Goal: Navigation & Orientation: Find specific page/section

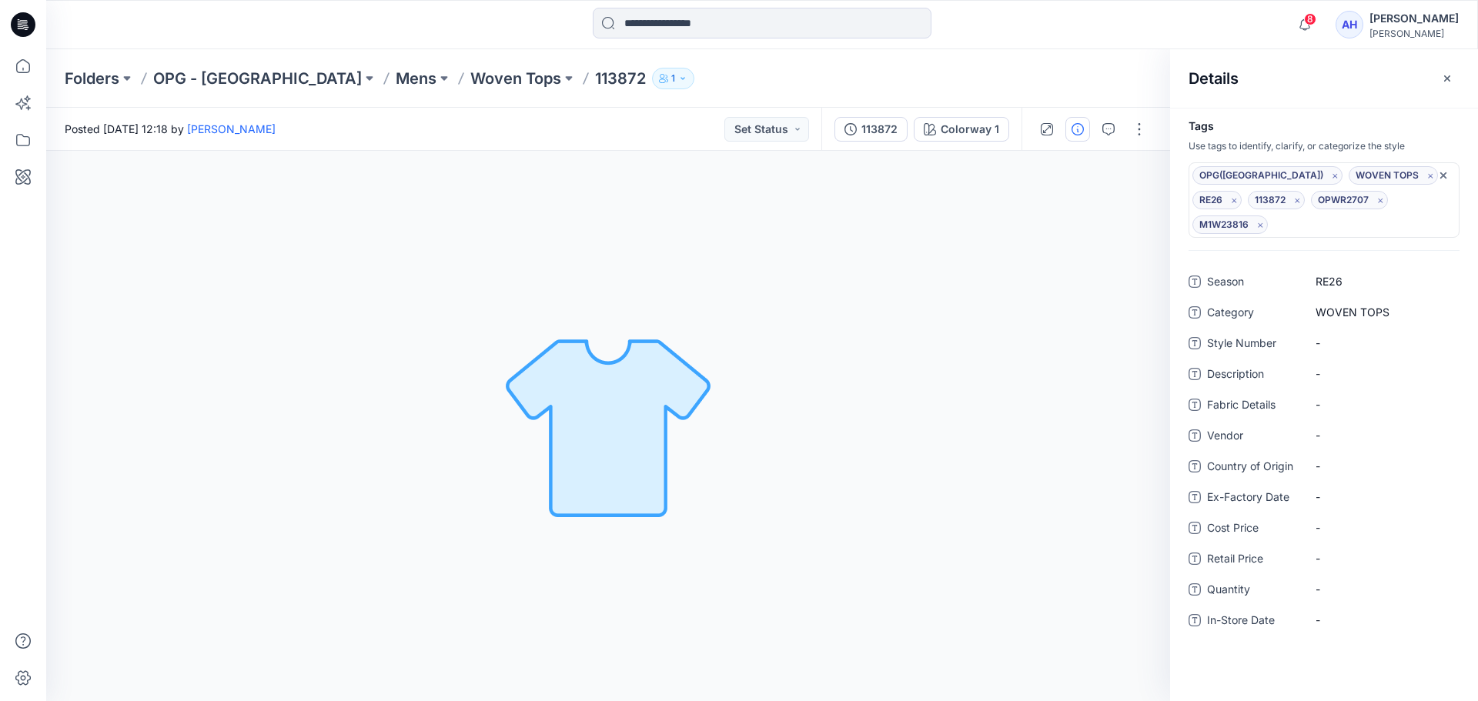
click at [1121, 74] on div "Folders OPG - NY Mens Woven Tops 113872 1" at bounding box center [702, 79] width 1275 height 22
click at [192, 80] on p "OPG - [GEOGRAPHIC_DATA]" at bounding box center [257, 79] width 209 height 22
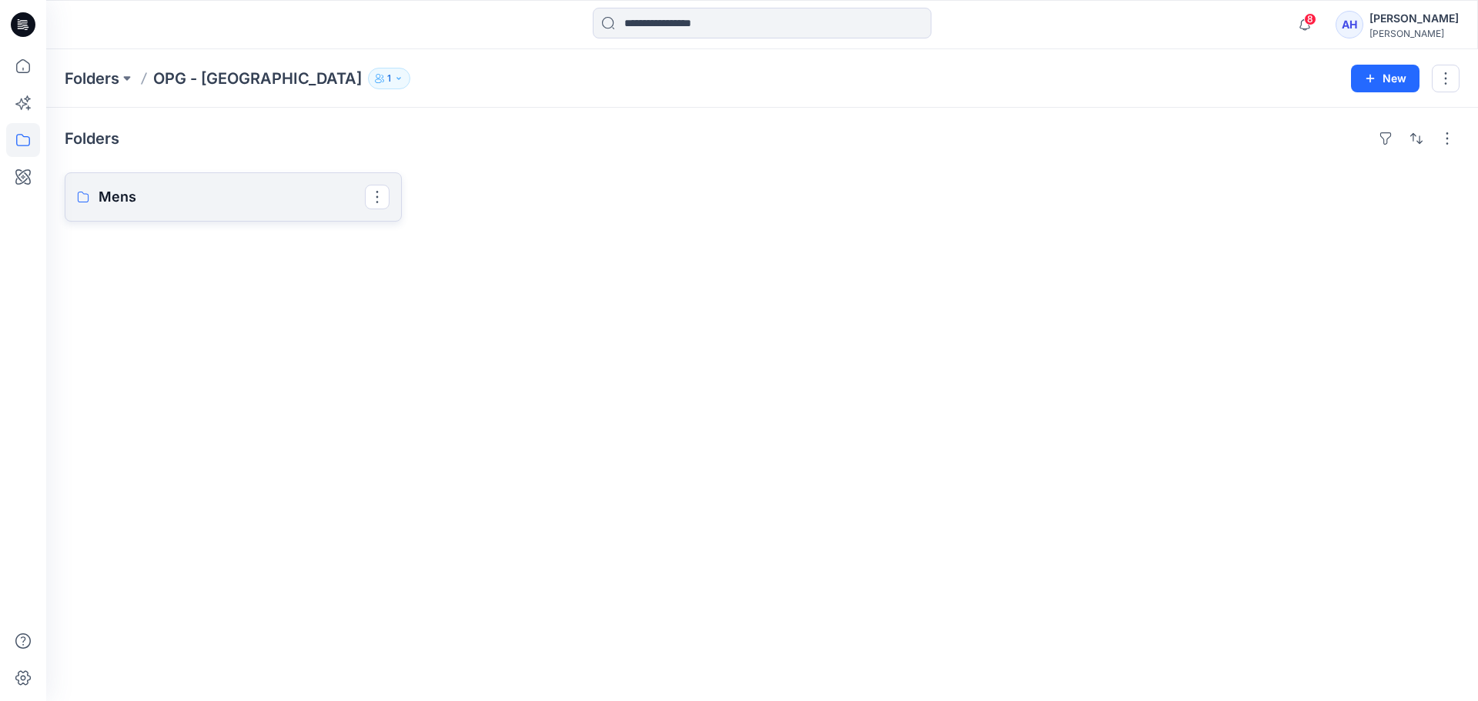
click at [211, 204] on p "Mens" at bounding box center [232, 197] width 266 height 22
click at [262, 203] on p "Woven Tops" at bounding box center [232, 197] width 266 height 22
